Goal: Task Accomplishment & Management: Complete application form

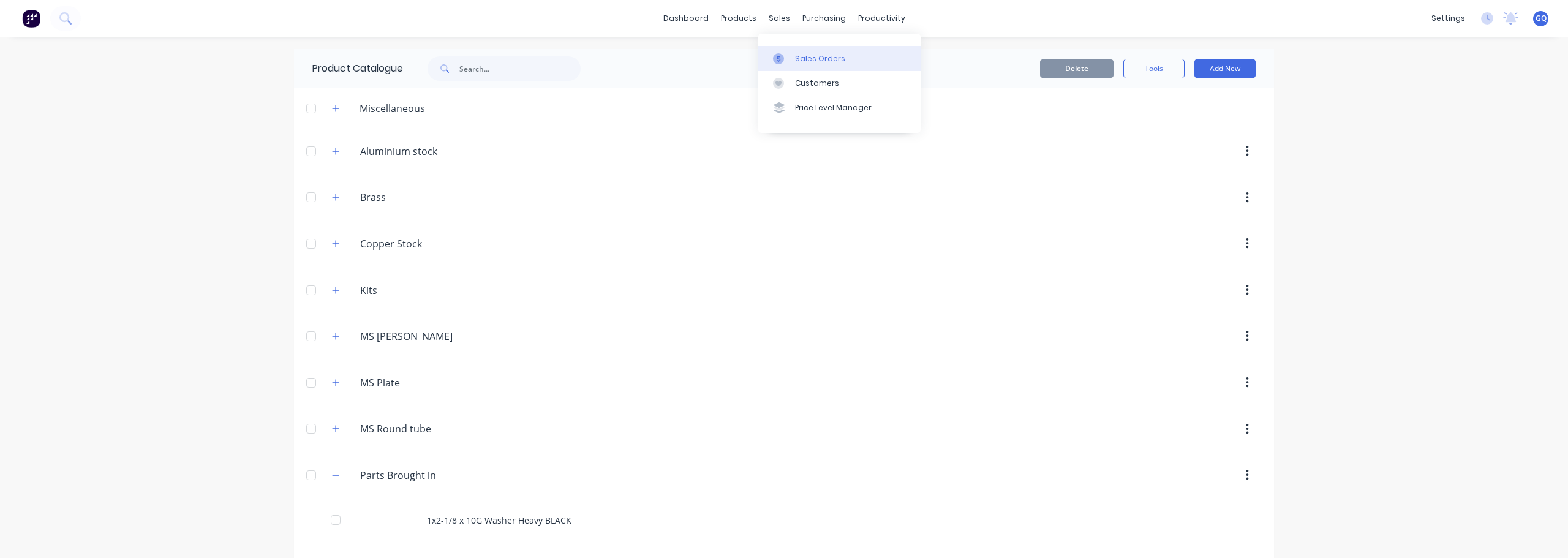
click at [805, 54] on div "Sales Orders" at bounding box center [820, 59] width 50 height 11
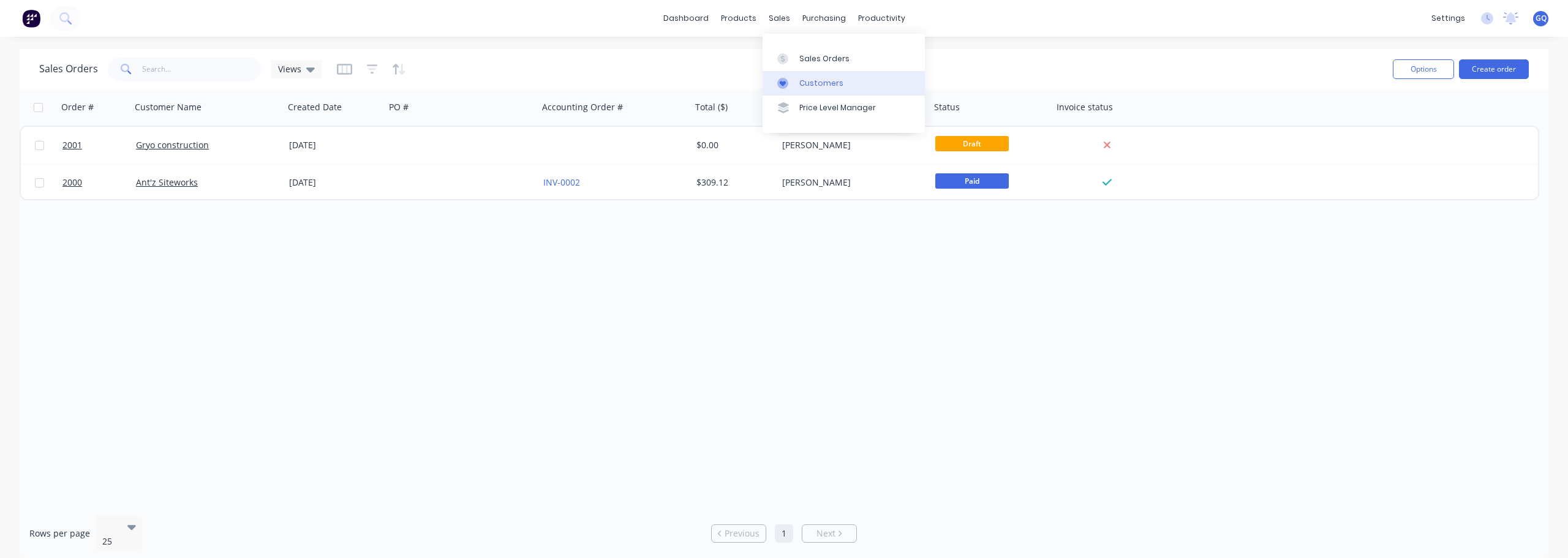
click at [819, 85] on div "Customers" at bounding box center [821, 84] width 44 height 11
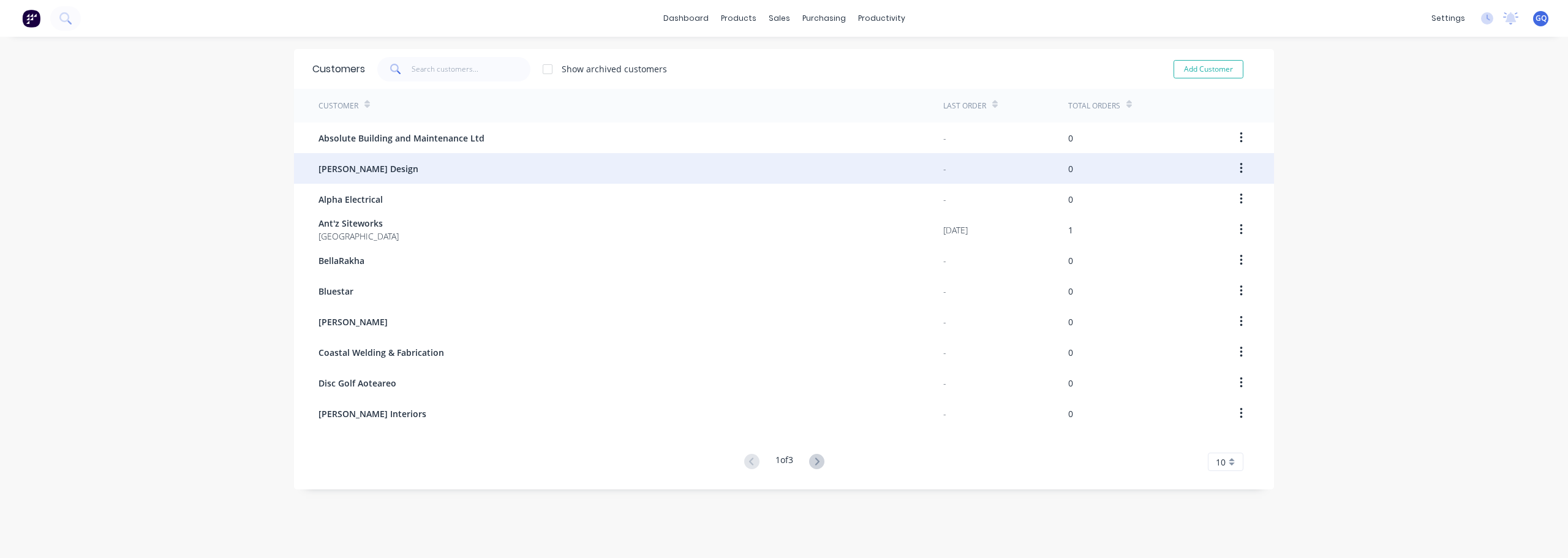
scroll to position [24, 0]
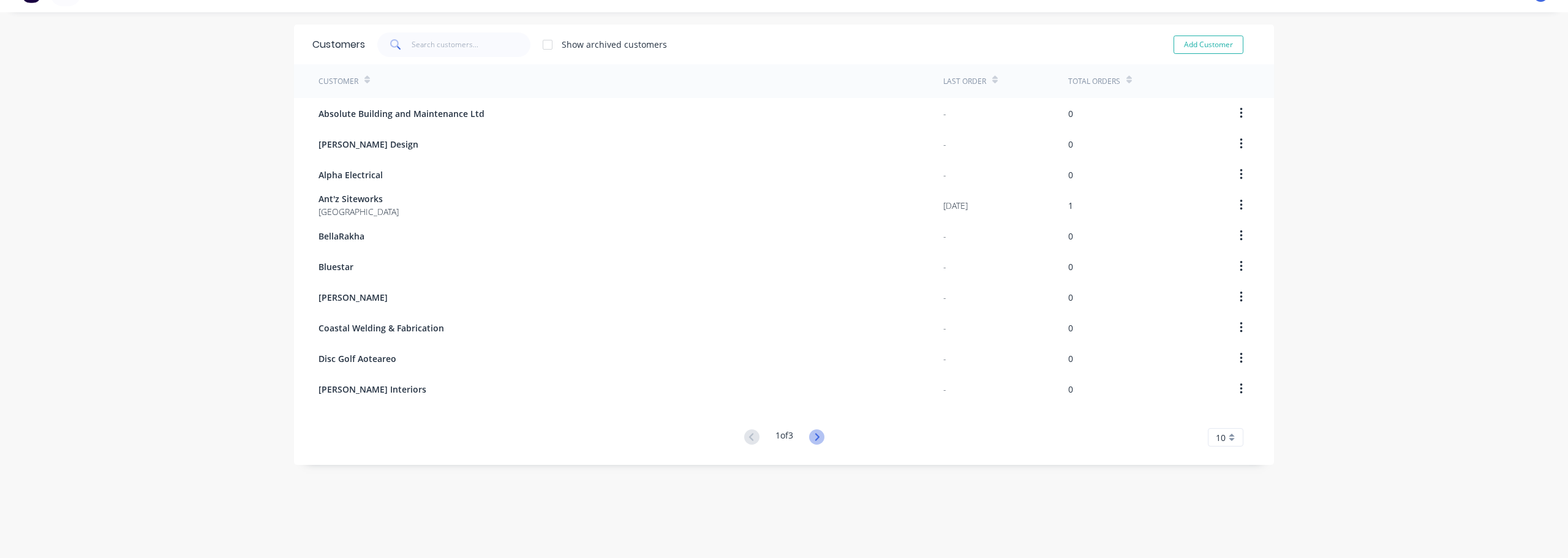
click at [818, 438] on icon at bounding box center [817, 437] width 15 height 15
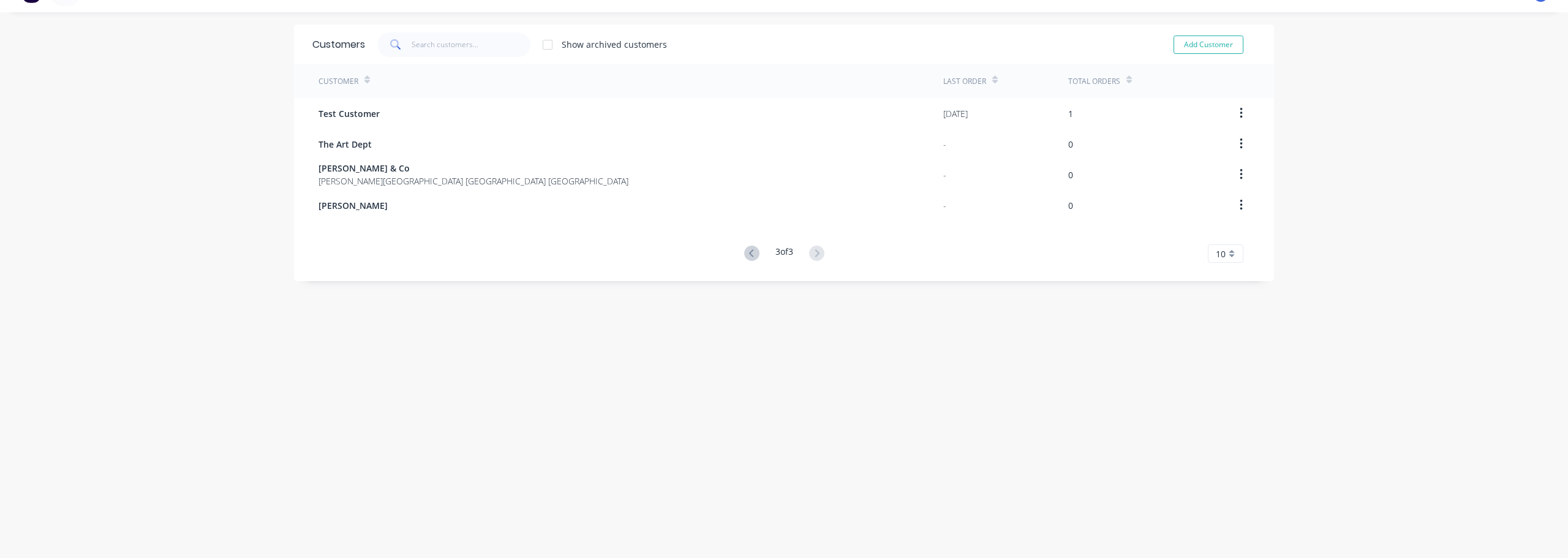
click at [751, 261] on button at bounding box center [751, 254] width 23 height 18
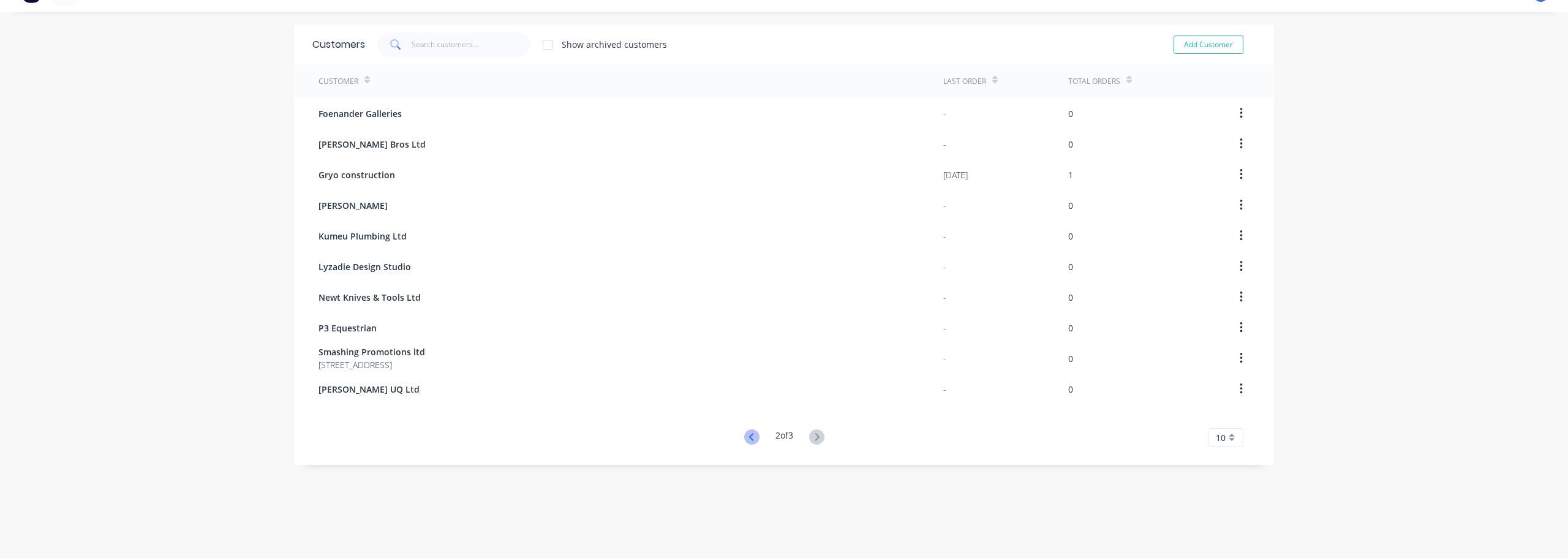
click at [744, 440] on icon at bounding box center [751, 437] width 15 height 15
click at [814, 440] on icon at bounding box center [816, 437] width 5 height 8
click at [748, 435] on icon at bounding box center [750, 437] width 5 height 8
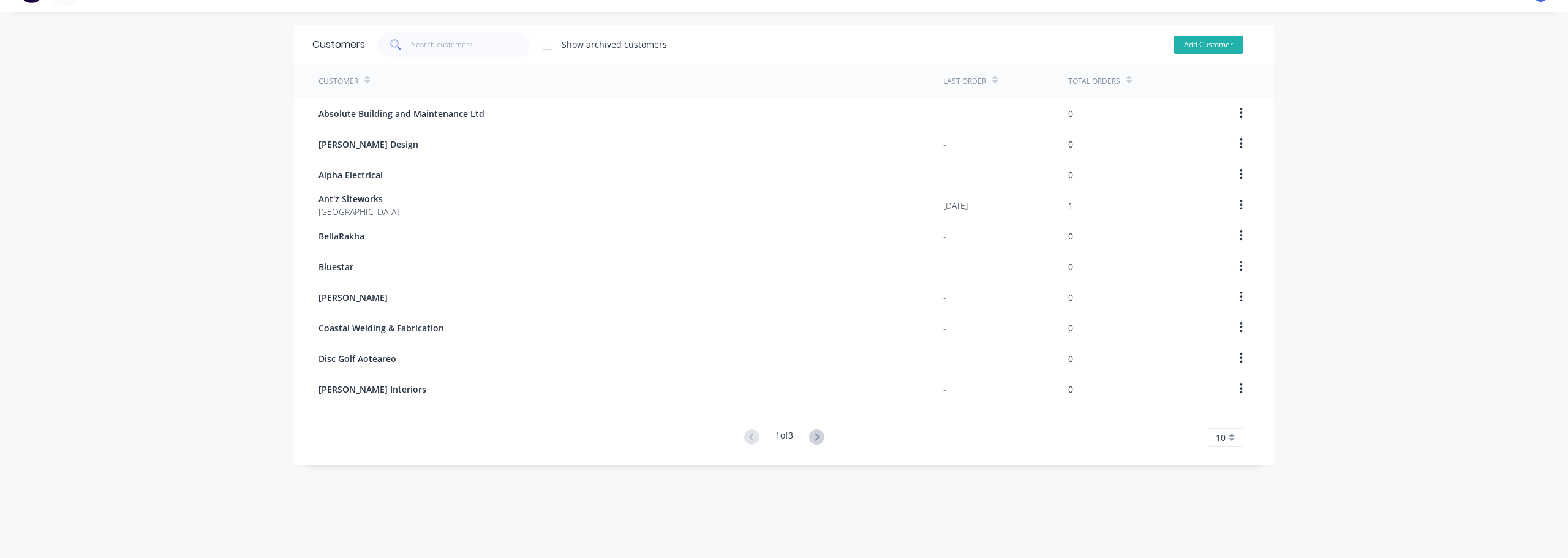
click at [1194, 44] on button "Add Customer" at bounding box center [1208, 45] width 69 height 19
select select "NZ"
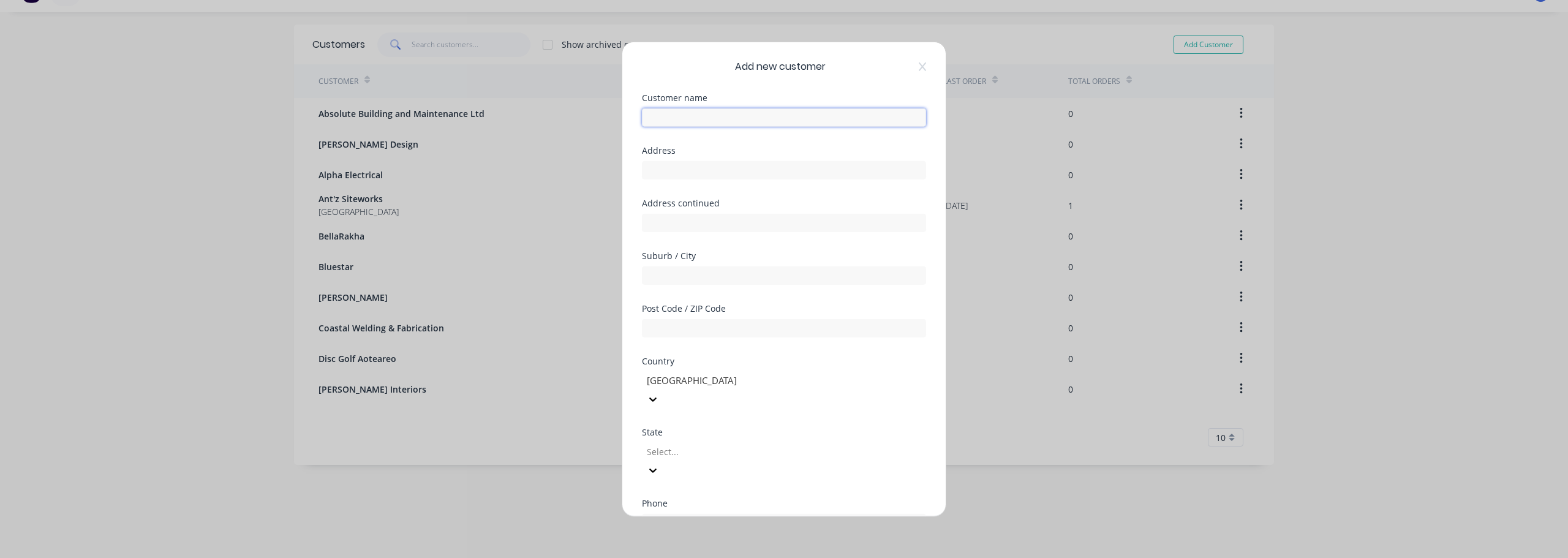
click at [691, 114] on input "text" at bounding box center [783, 117] width 284 height 19
click at [699, 119] on input "text" at bounding box center [783, 117] width 284 height 19
type input "Franc Atelier"
click at [754, 170] on input "text" at bounding box center [783, 170] width 284 height 19
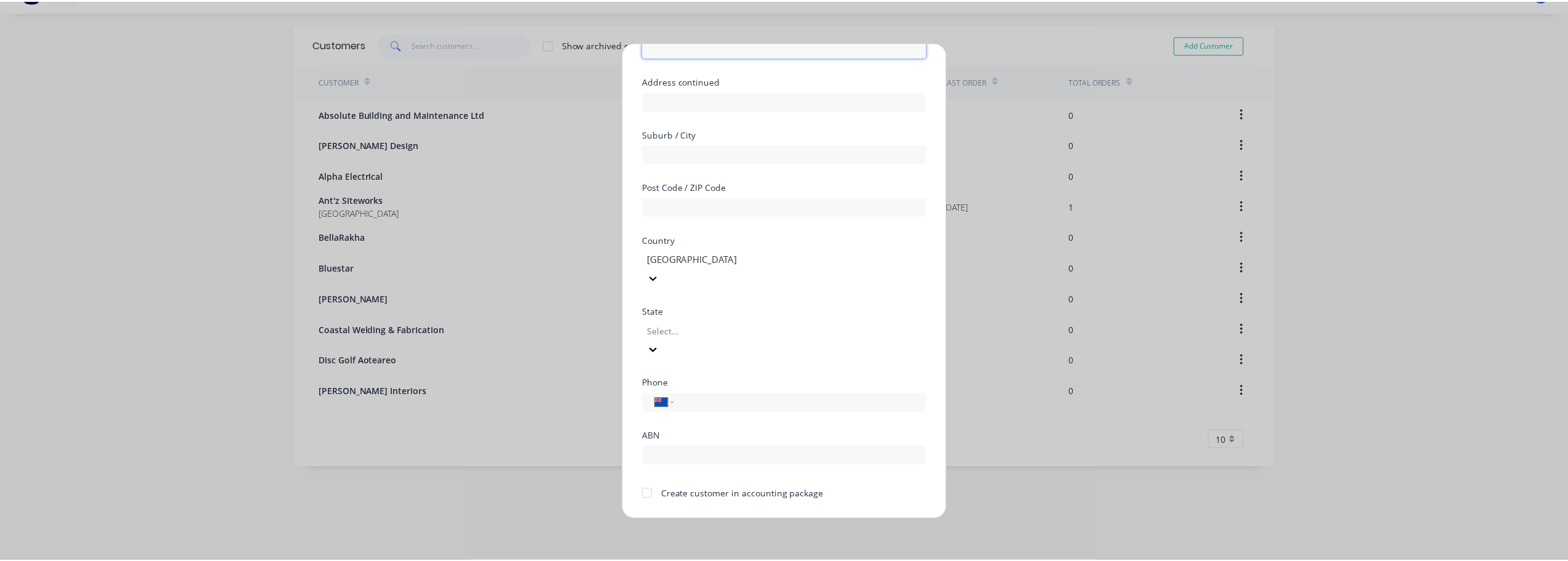
scroll to position [125, 0]
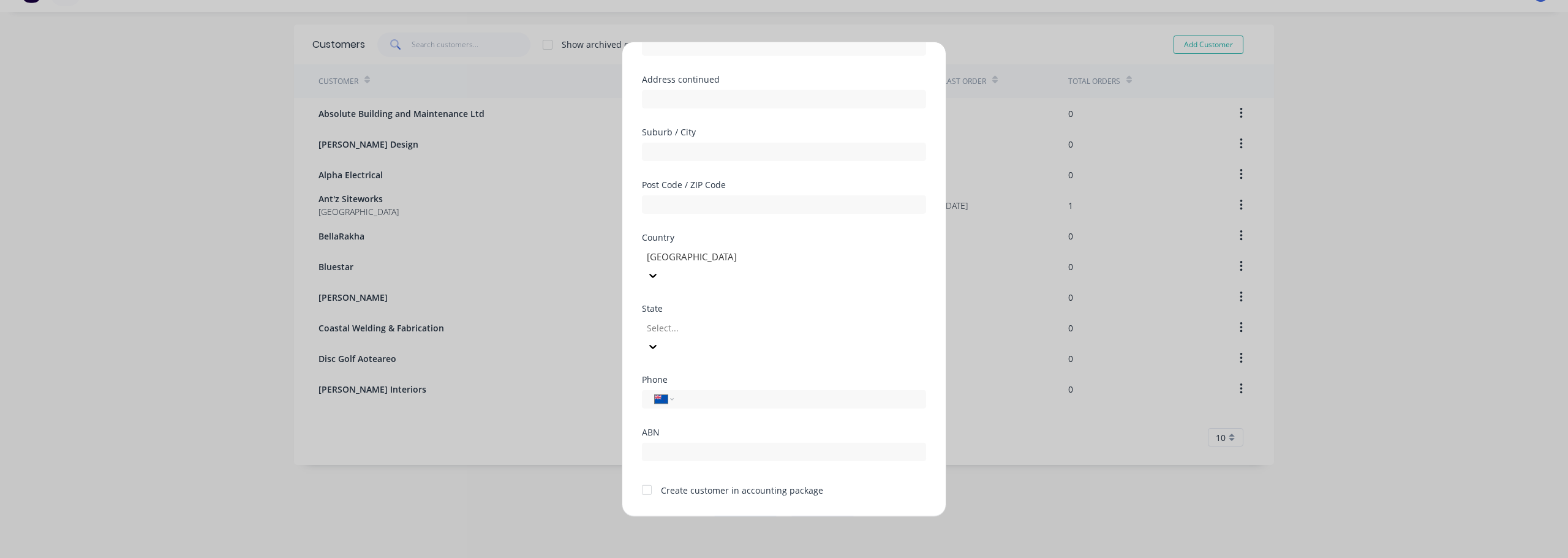
click at [740, 516] on button "Save" at bounding box center [746, 525] width 68 height 20
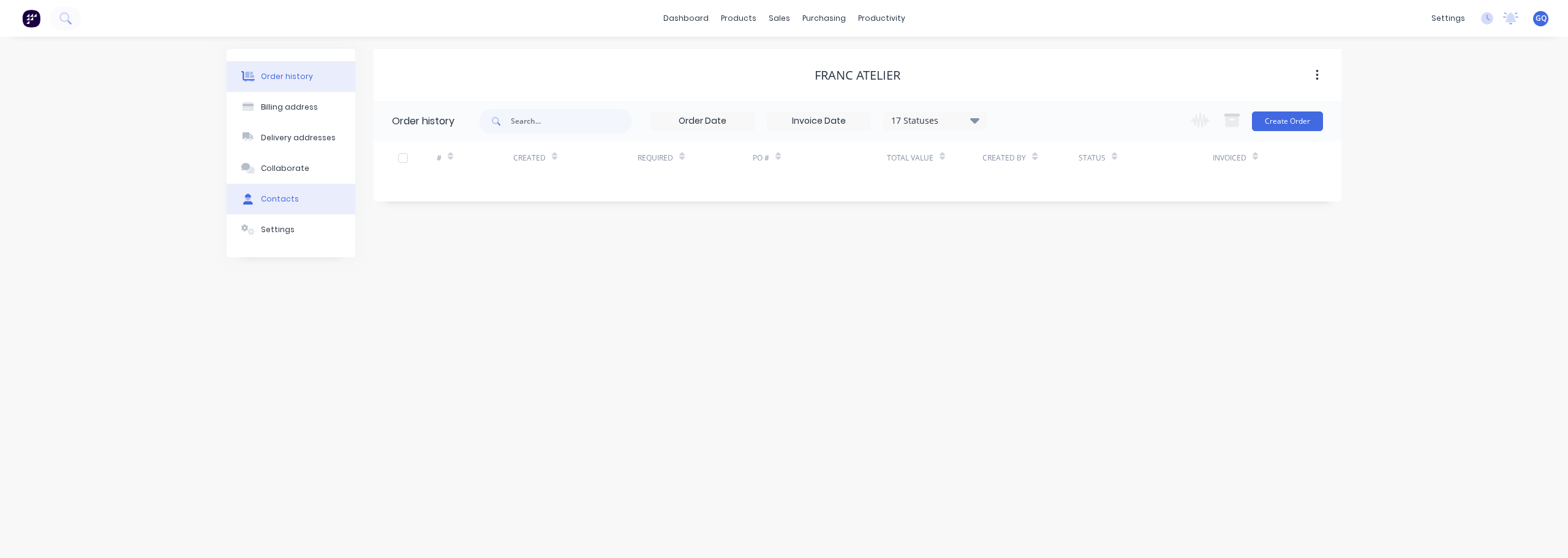
click at [285, 196] on div "Contacts" at bounding box center [280, 199] width 38 height 11
click at [504, 119] on input "text" at bounding box center [554, 120] width 121 height 24
click at [1322, 119] on button "Add contact" at bounding box center [1303, 121] width 56 height 19
select select "NZ"
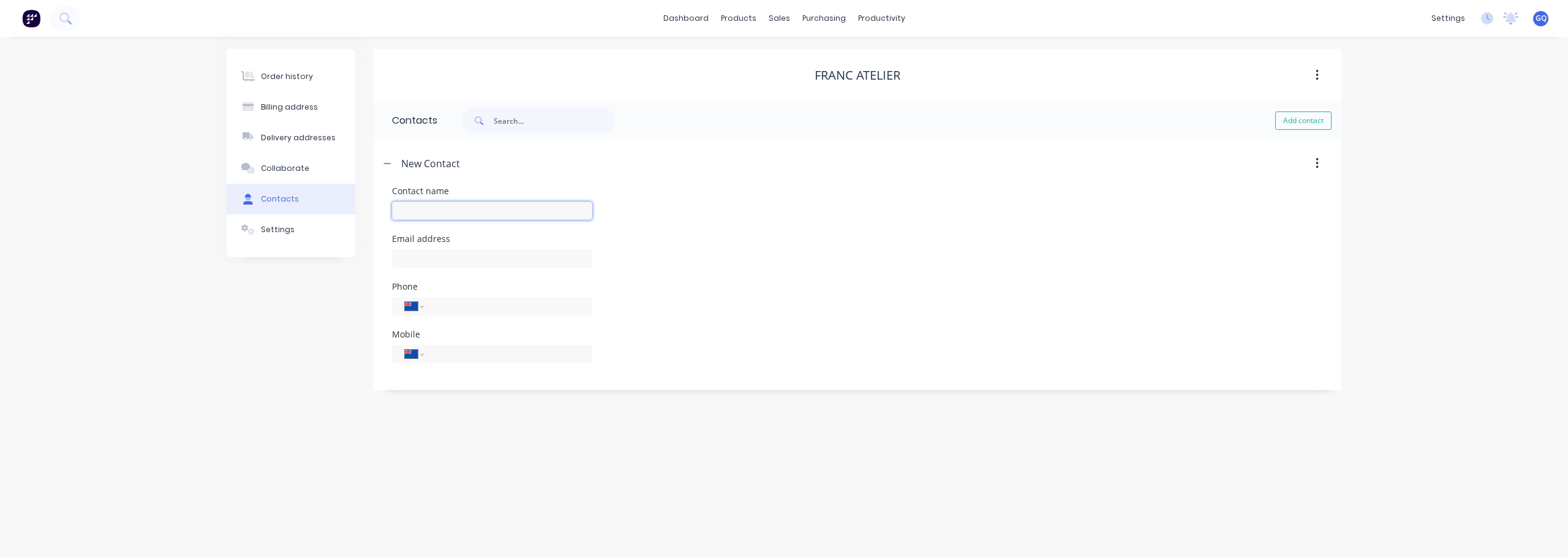
click at [432, 202] on input "text" at bounding box center [491, 211] width 200 height 19
type input "Becks"
select select "NZ"
click at [432, 358] on input "tel" at bounding box center [505, 353] width 147 height 14
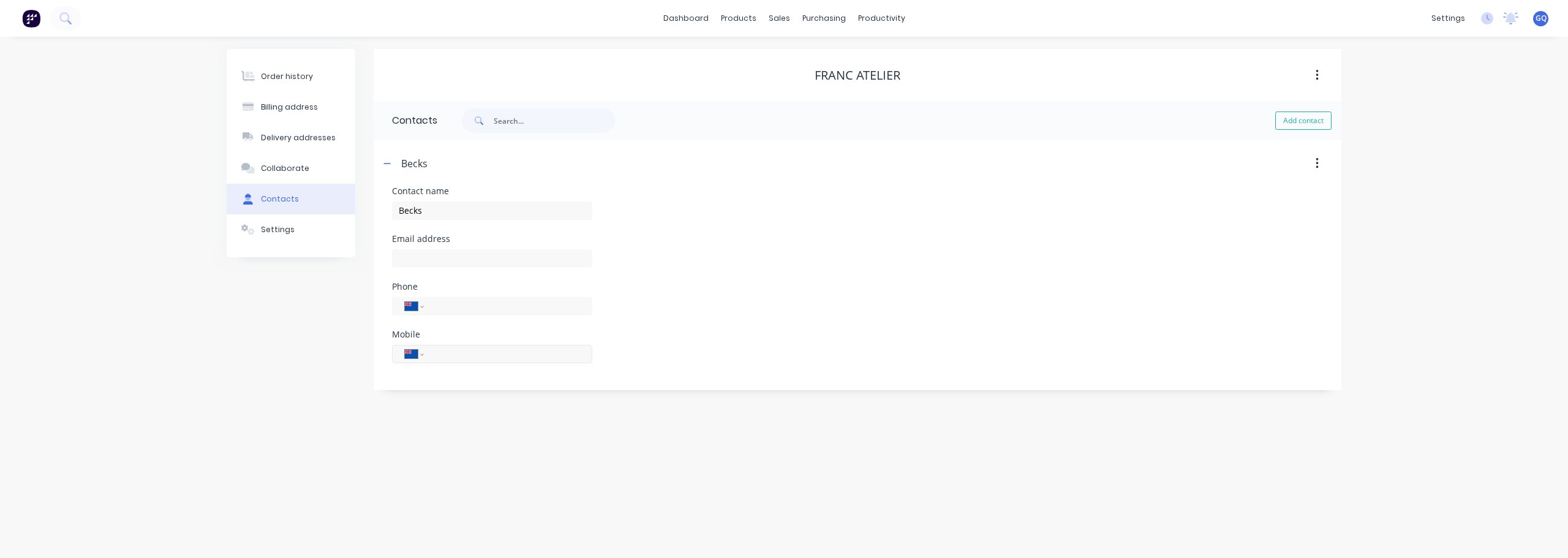
paste input "0210 736 633"
click at [439, 357] on input "0210 736 633" at bounding box center [505, 353] width 147 height 14
type input "210736633"
click at [420, 256] on input "text" at bounding box center [491, 258] width 200 height 19
click at [453, 260] on input "text" at bounding box center [491, 258] width 200 height 19
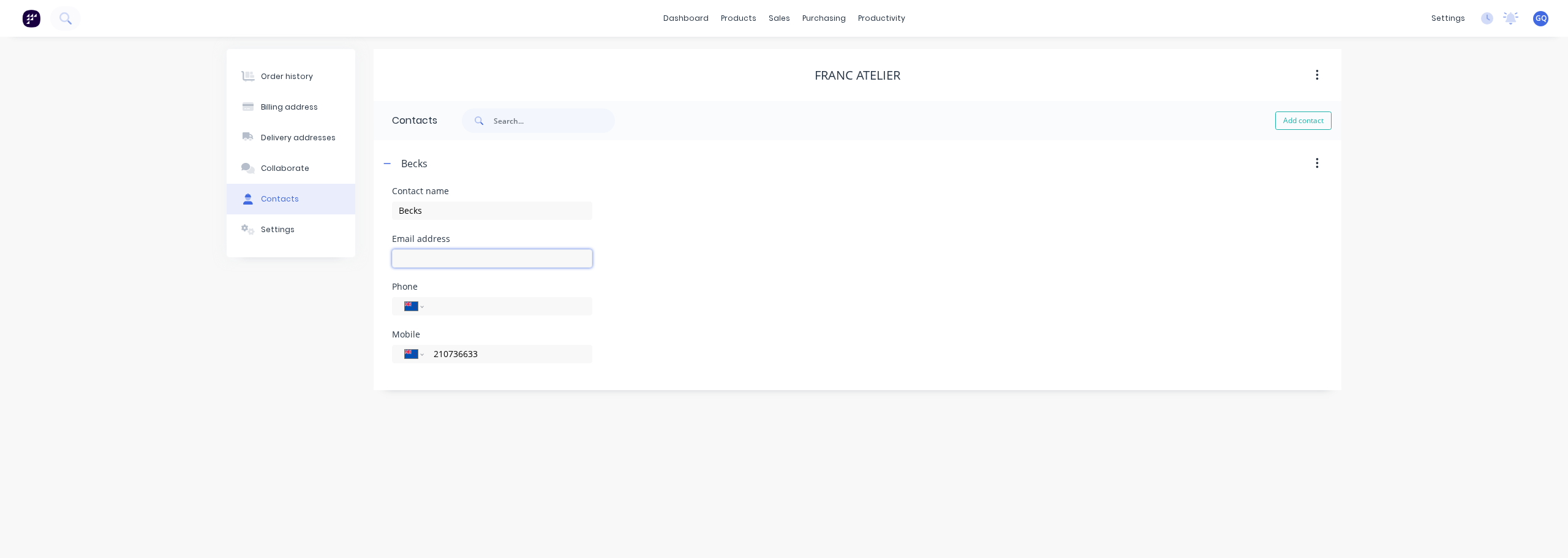
paste input "[EMAIL_ADDRESS][DOMAIN_NAME]"
type input "[EMAIL_ADDRESS][DOMAIN_NAME]"
click at [683, 283] on div "Phone International [GEOGRAPHIC_DATA] [GEOGRAPHIC_DATA] [GEOGRAPHIC_DATA] [GEOG…" at bounding box center [856, 306] width 930 height 48
click at [805, 85] on div "Customers" at bounding box center [821, 84] width 44 height 11
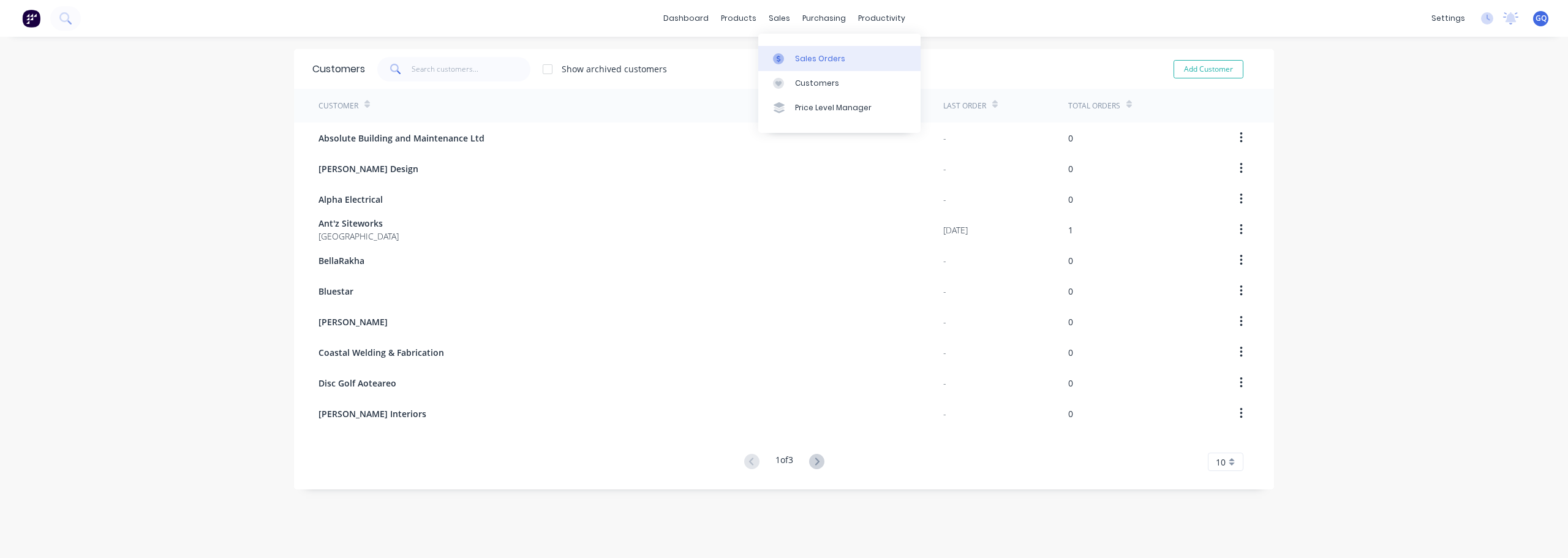
click at [818, 57] on div "Sales Orders" at bounding box center [820, 59] width 50 height 11
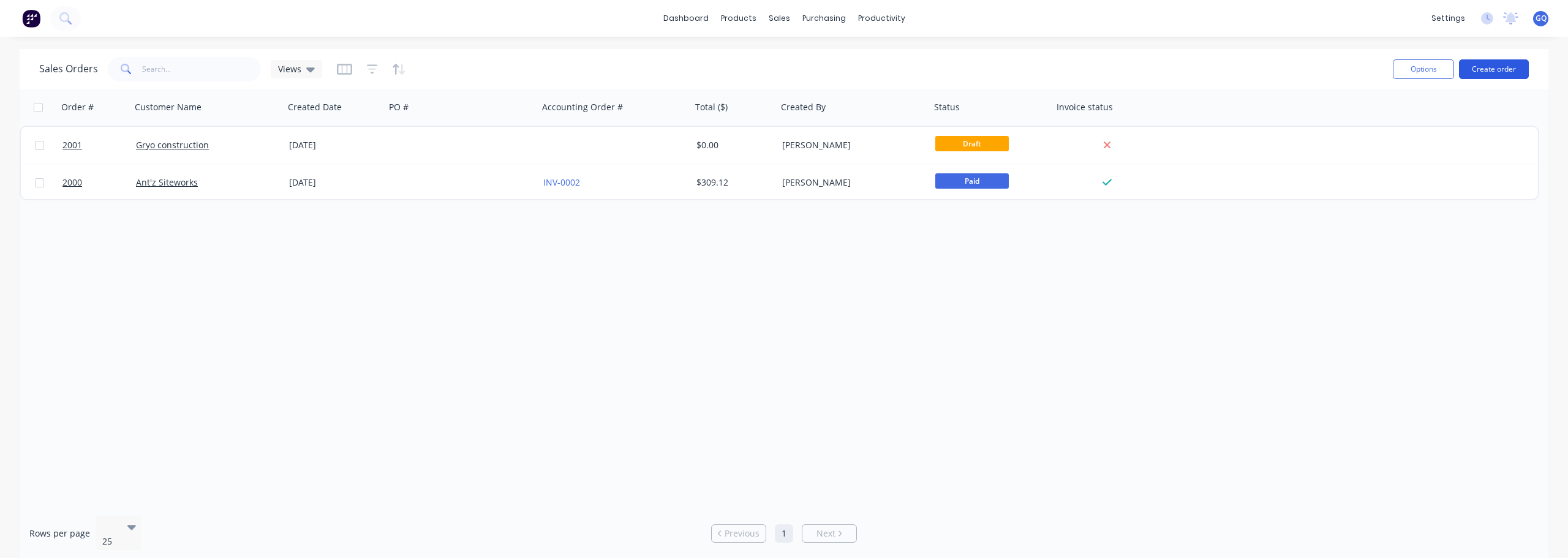
click at [1502, 72] on button "Create order" at bounding box center [1493, 69] width 69 height 20
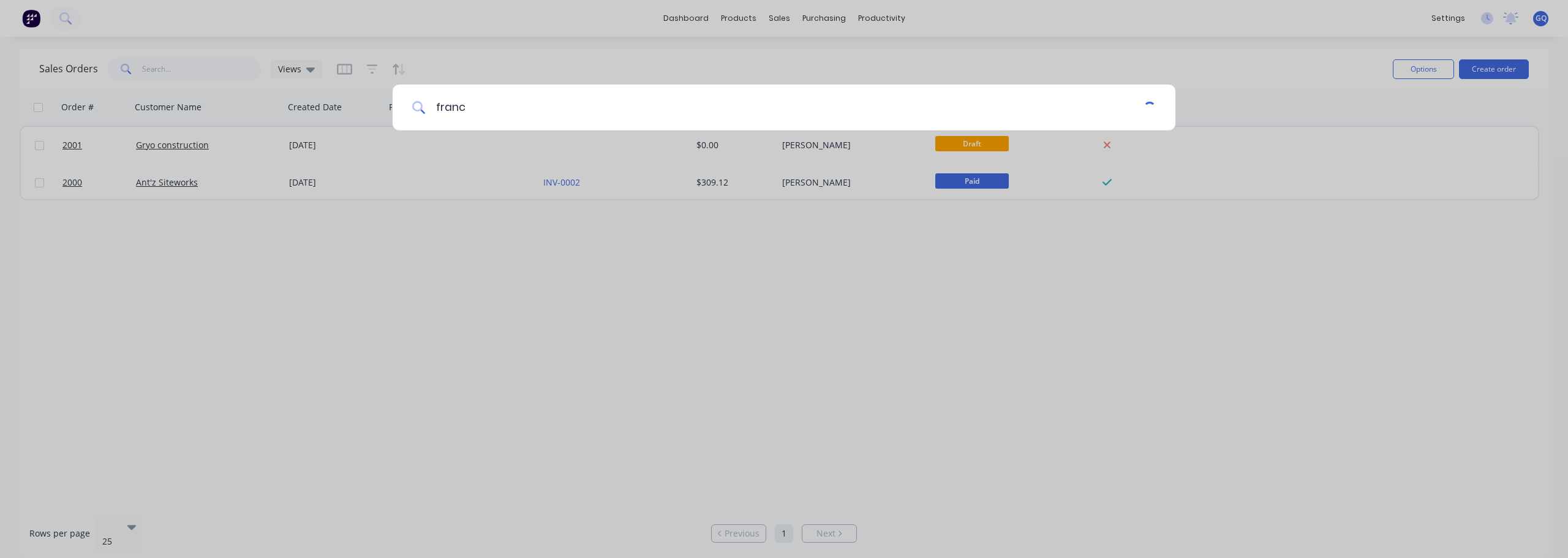
type input "franc"
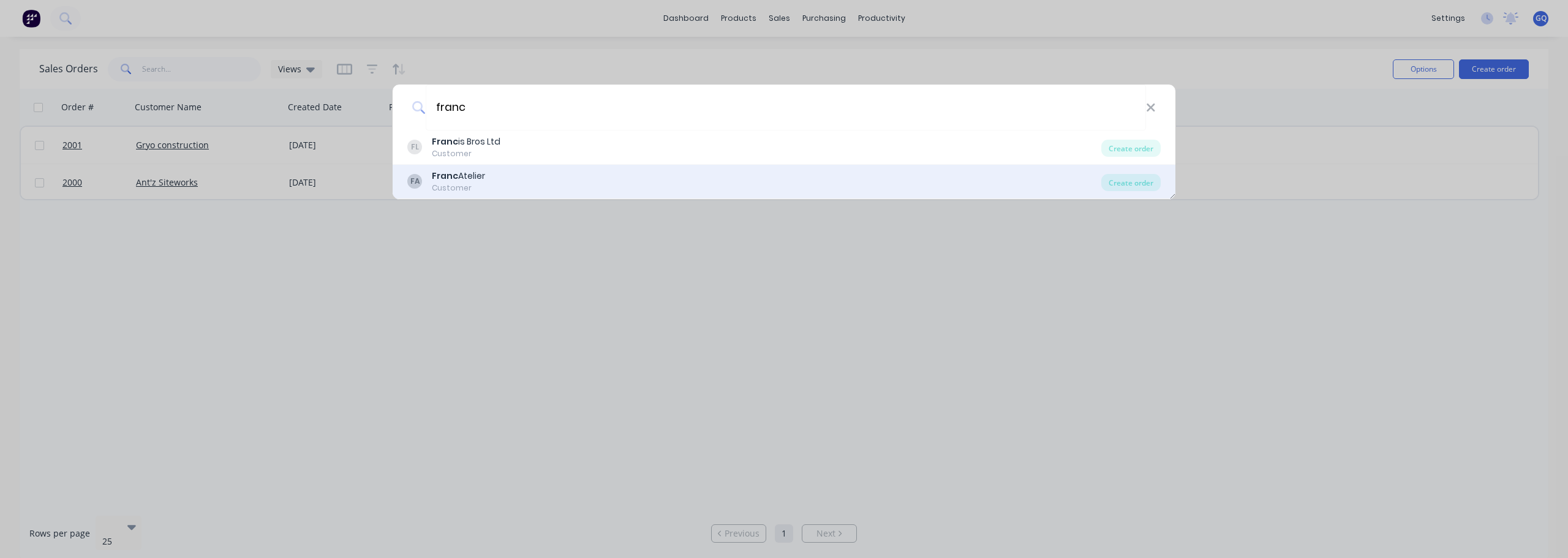
click at [499, 178] on div "FA Franc Atelier Customer" at bounding box center [754, 181] width 694 height 23
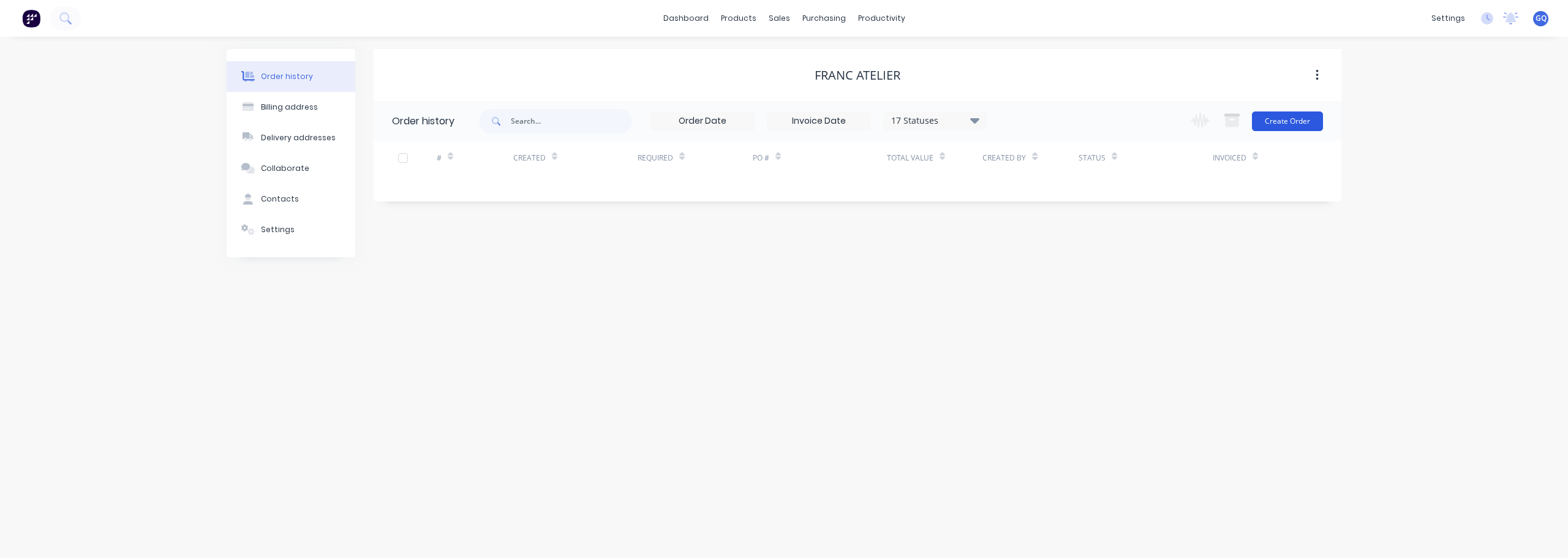
click at [1299, 126] on button "Create Order" at bounding box center [1287, 121] width 71 height 20
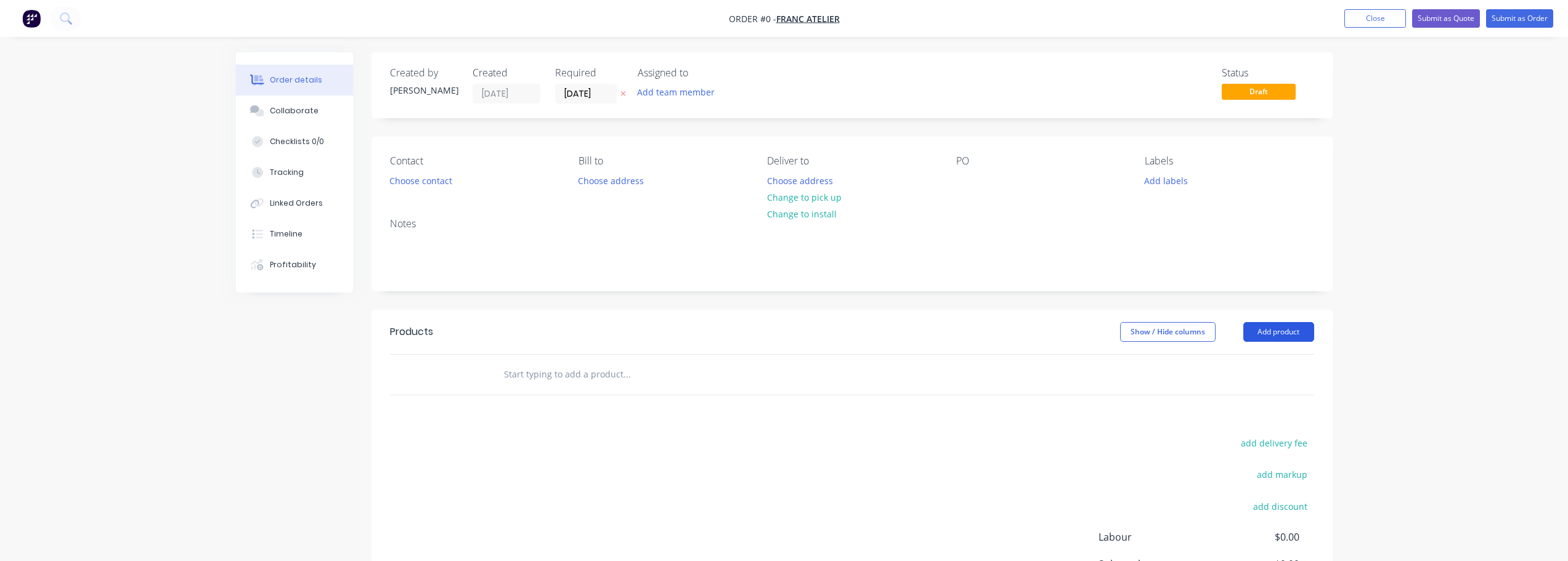
click at [1306, 333] on button "Add product" at bounding box center [1278, 332] width 71 height 20
click at [744, 376] on input "text" at bounding box center [626, 374] width 247 height 25
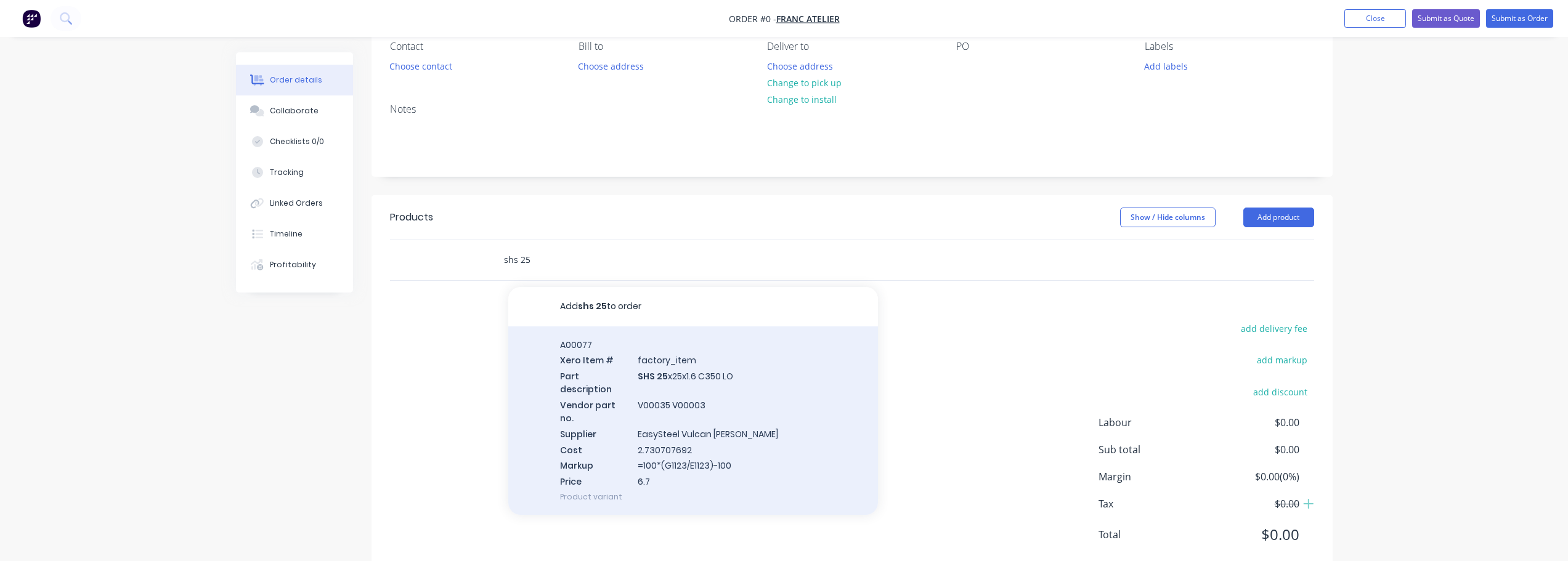
scroll to position [123, 0]
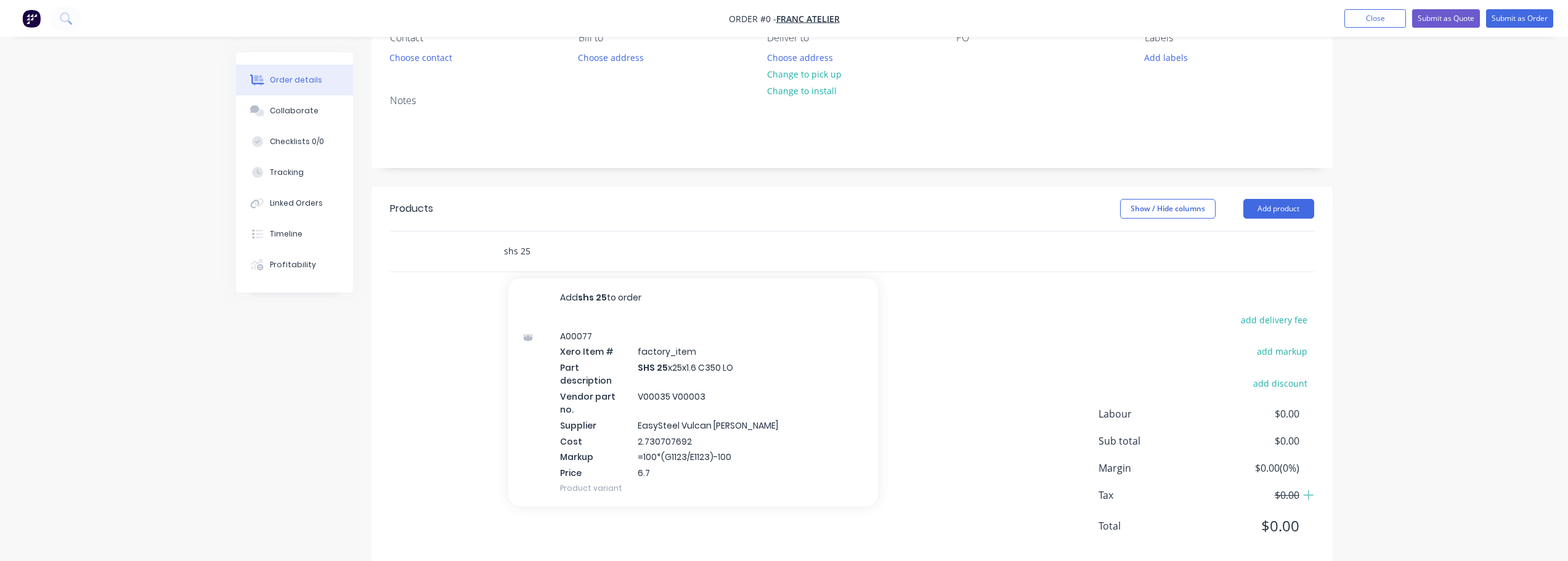
click at [586, 256] on input "shs 25" at bounding box center [626, 251] width 247 height 25
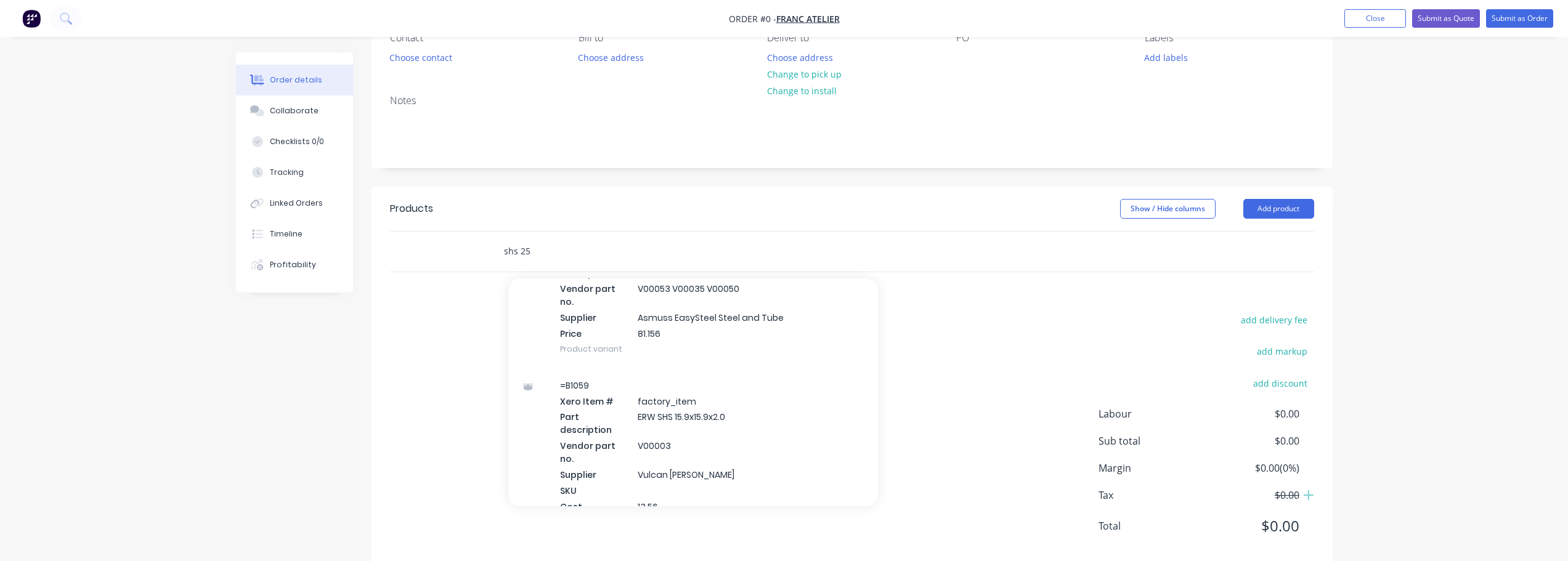
scroll to position [924, 0]
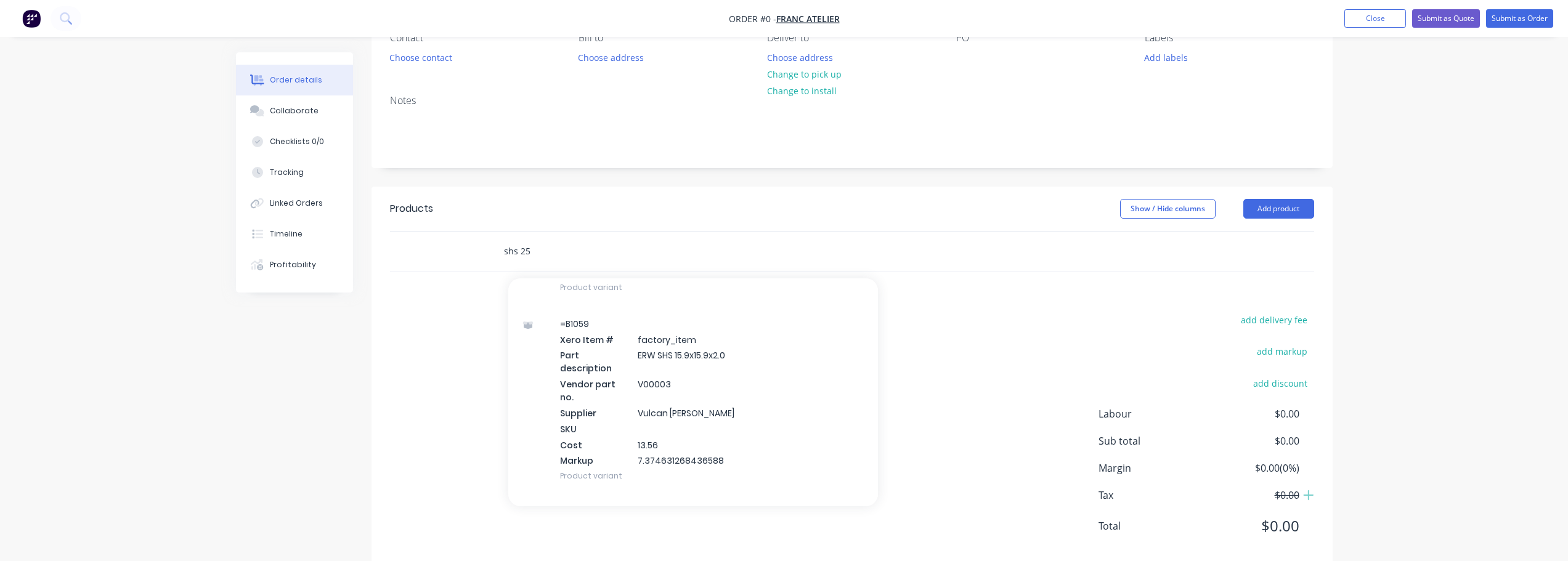
type input "shs 25"
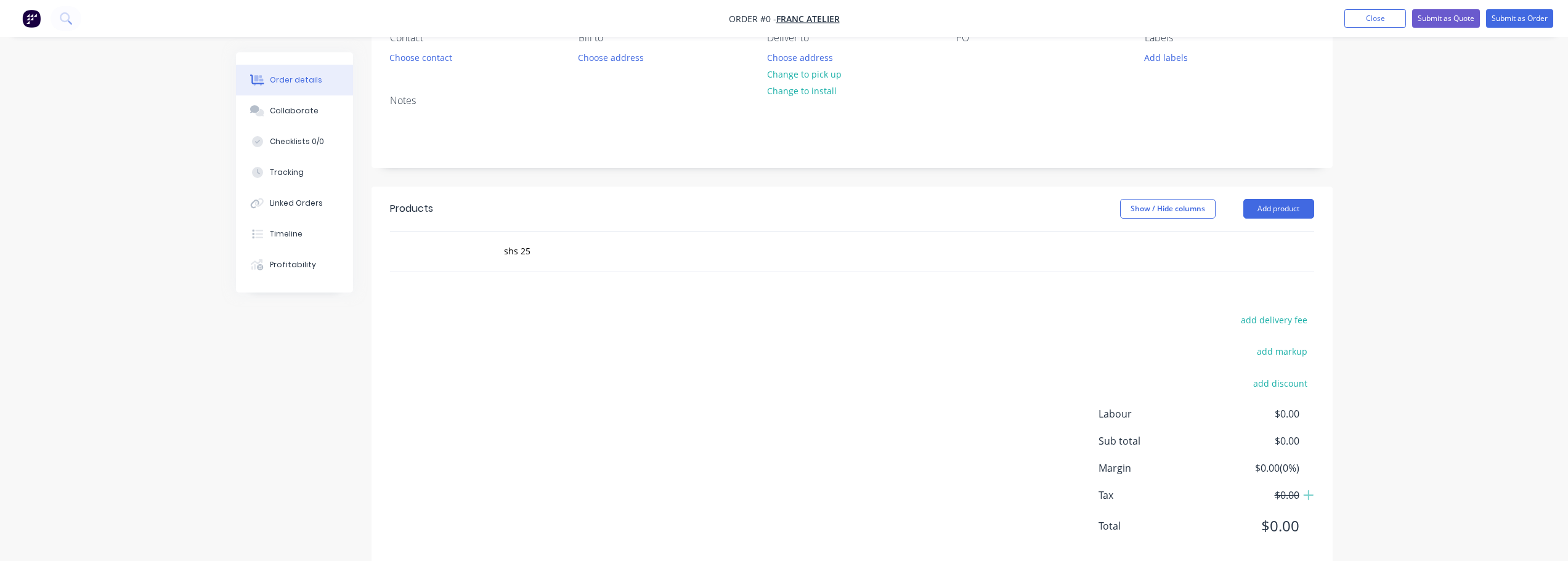
click at [1023, 321] on div "add delivery fee add markup add discount Labour $0.00 Sub total $0.00 Margin $0…" at bounding box center [852, 431] width 924 height 238
